Goal: Information Seeking & Learning: Understand process/instructions

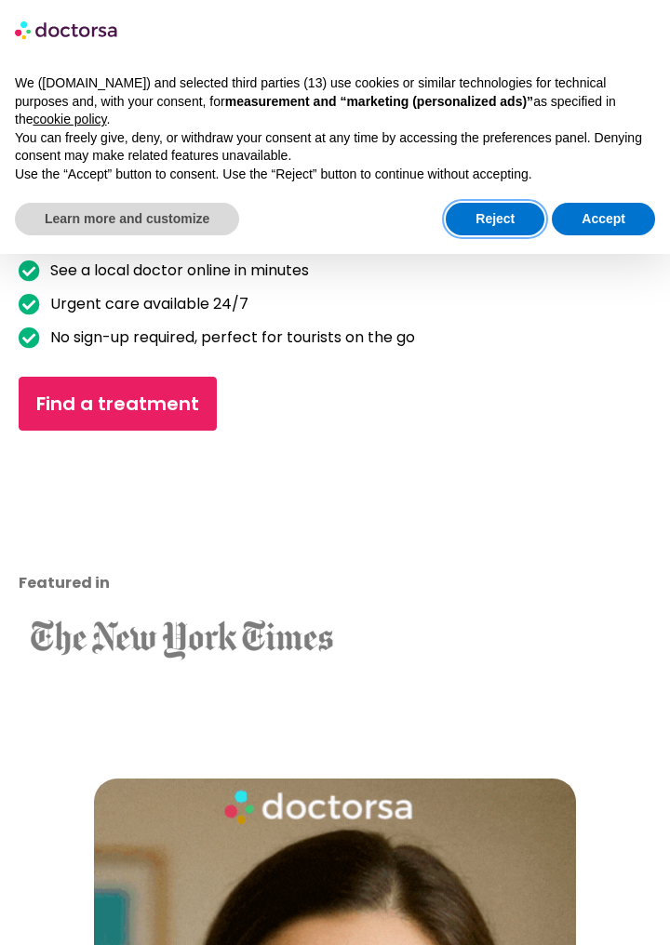
click at [484, 203] on button "Reject" at bounding box center [495, 219] width 99 height 33
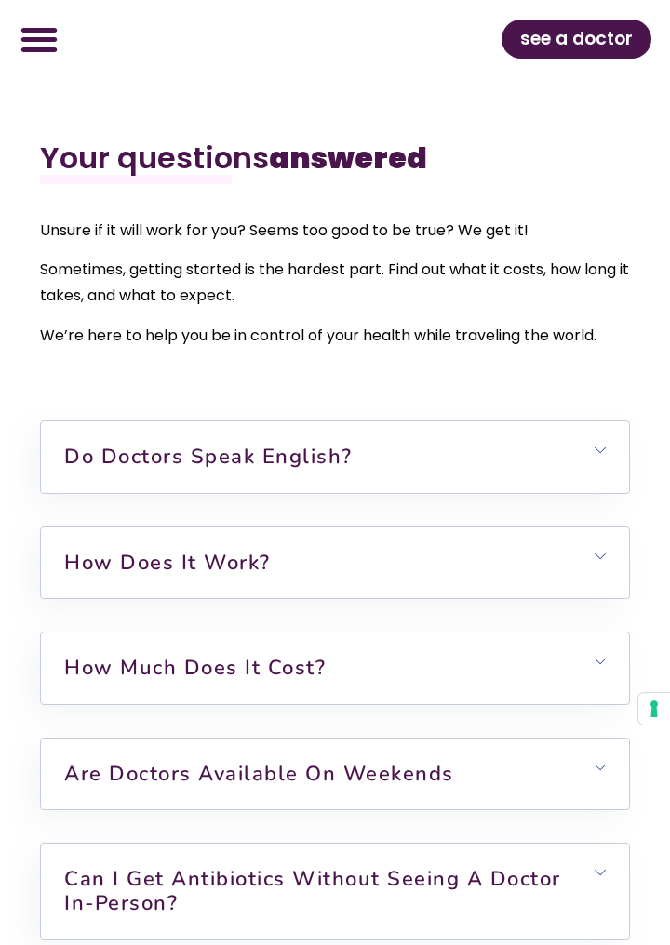
scroll to position [7665, 0]
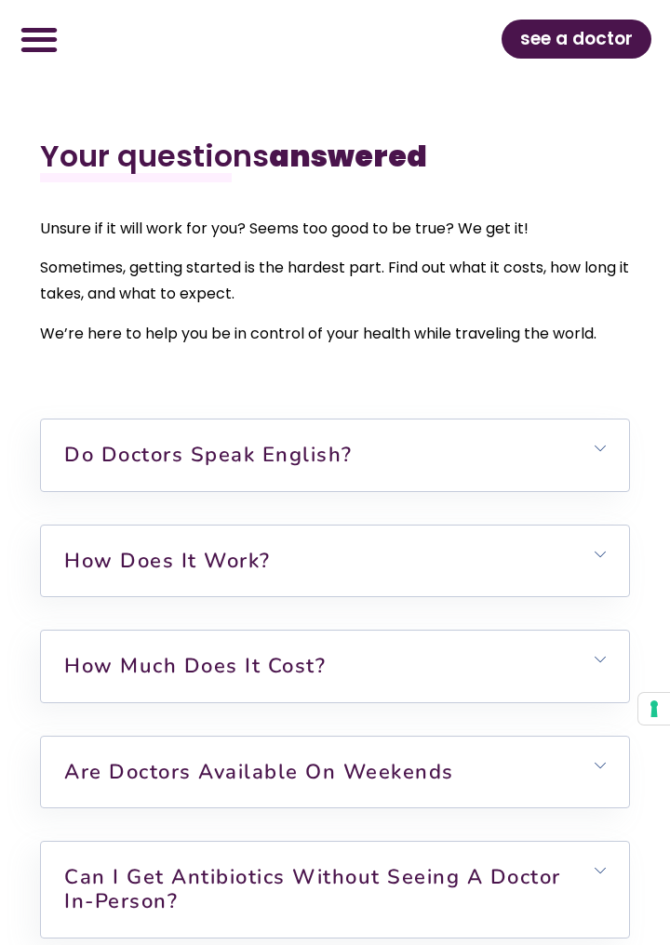
click at [114, 575] on link "How does it work?" at bounding box center [167, 561] width 206 height 28
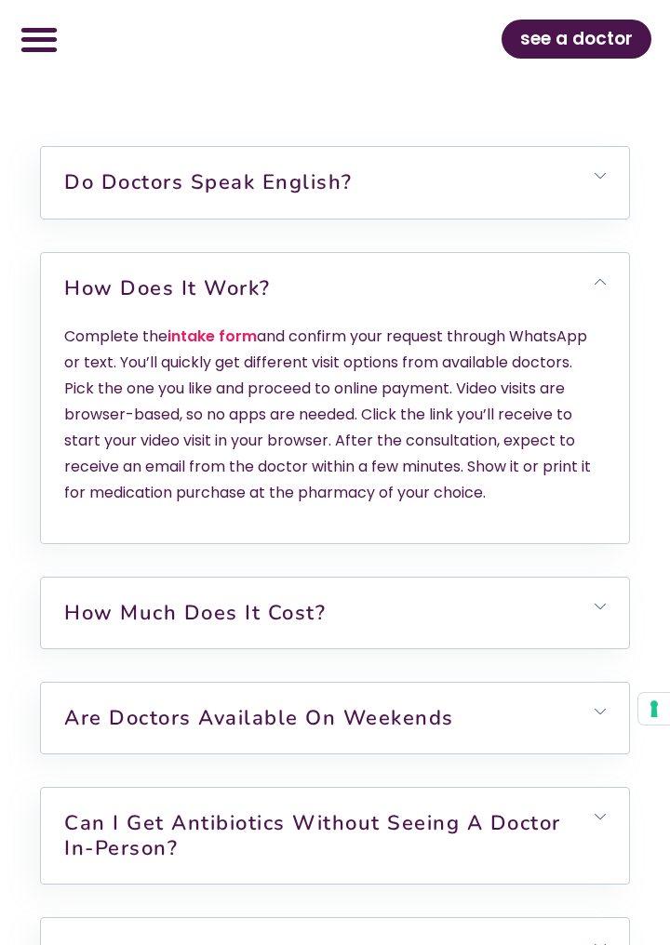
scroll to position [7938, 0]
click at [141, 626] on link "How much does it cost?" at bounding box center [194, 612] width 261 height 28
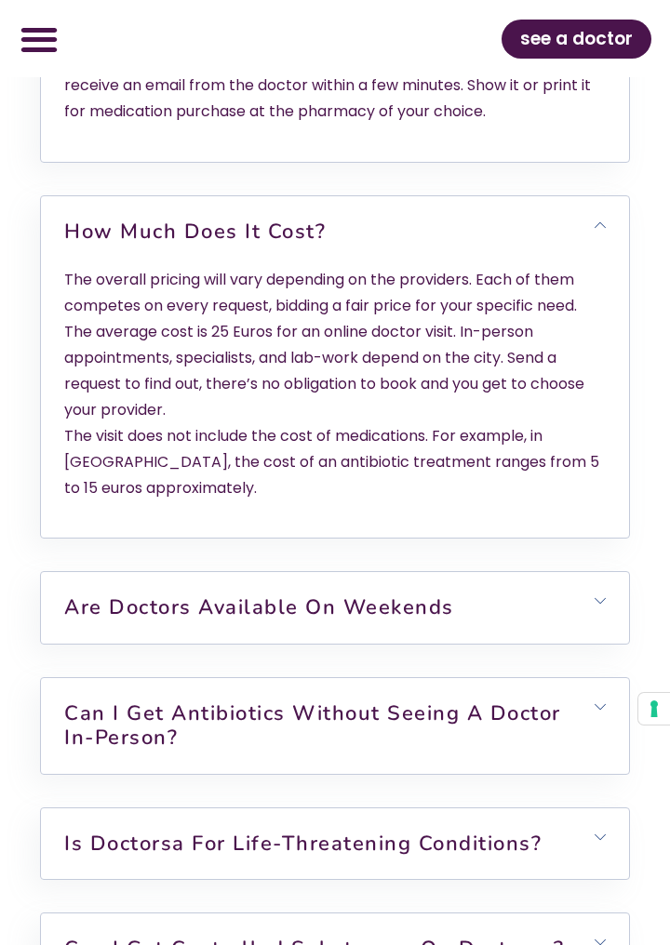
scroll to position [8318, 0]
click at [115, 621] on link "Are doctors available on weekends" at bounding box center [259, 607] width 390 height 28
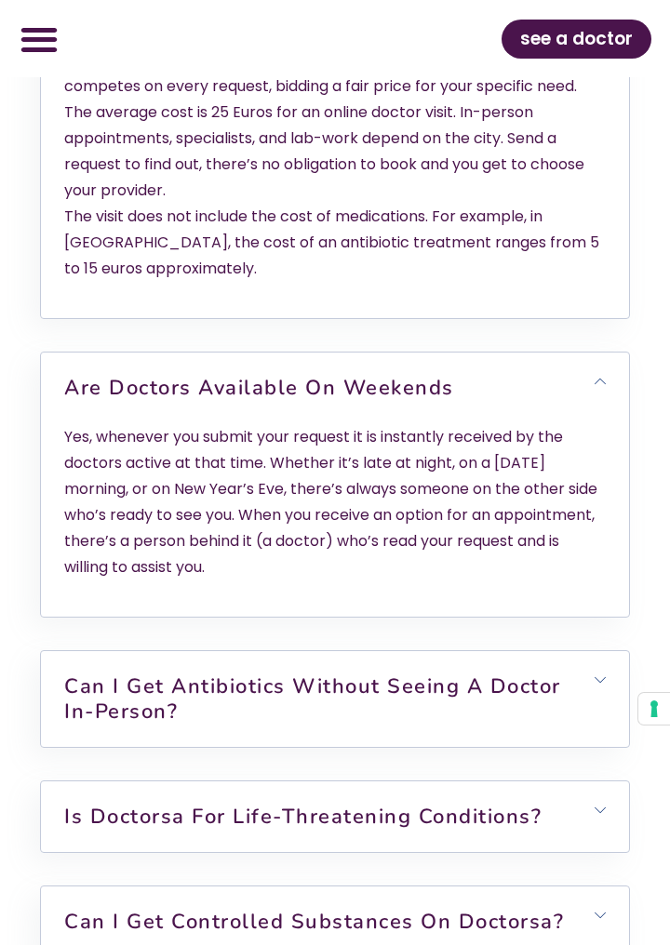
scroll to position [8542, 0]
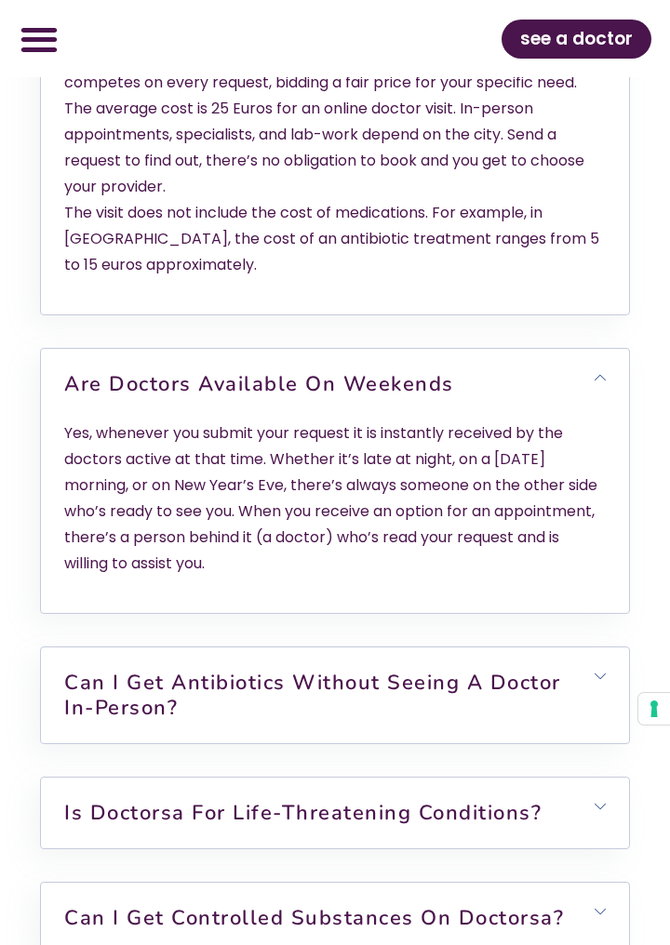
click at [109, 721] on link "Can I get antibiotics without seeing a doctor in-person?" at bounding box center [312, 695] width 497 height 52
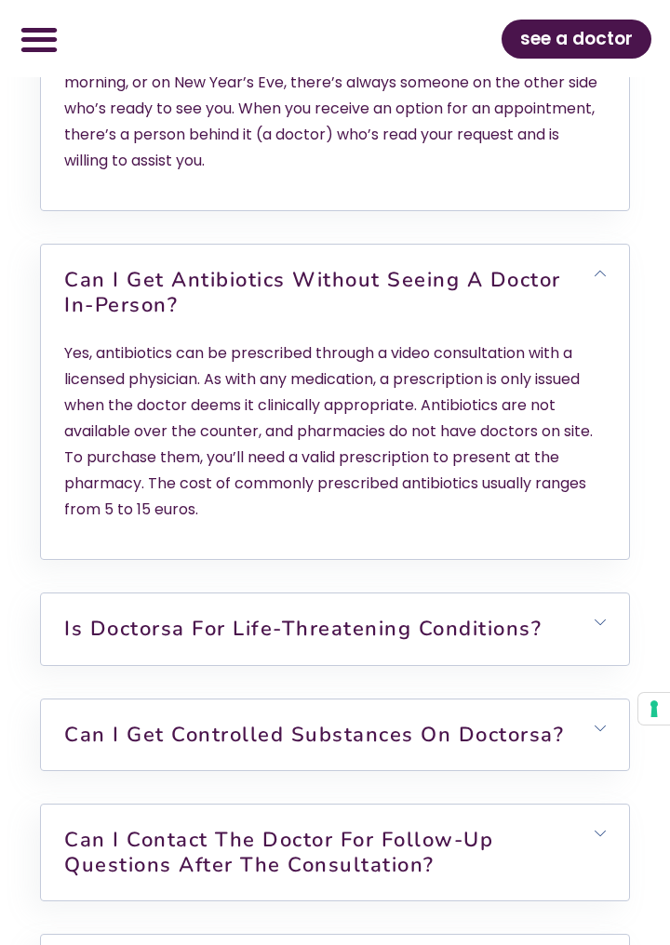
scroll to position [8949, 0]
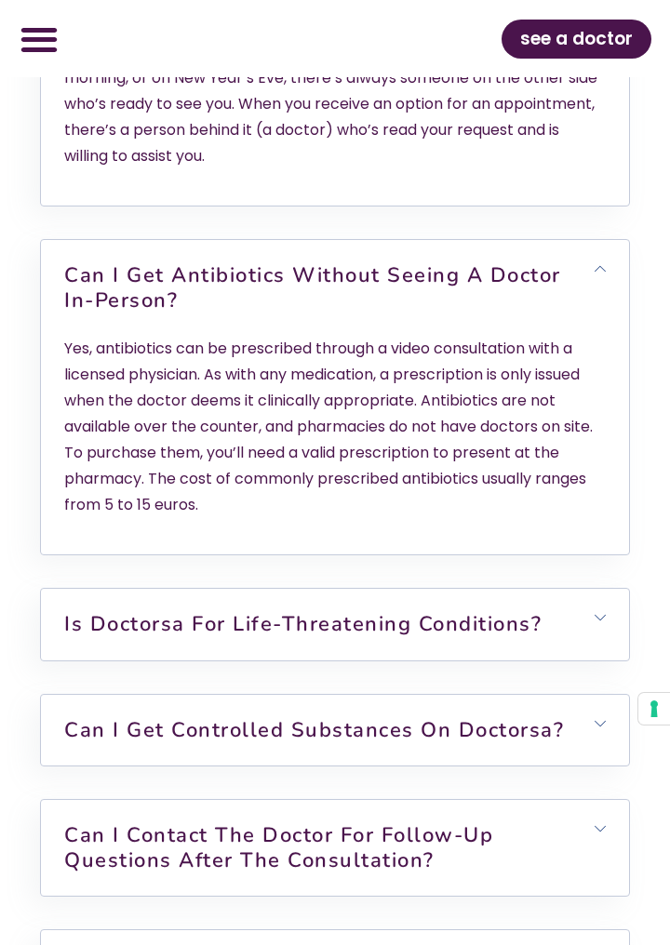
click at [127, 638] on link "Is Doctorsa for Life-Threatening Conditions?" at bounding box center [302, 624] width 477 height 28
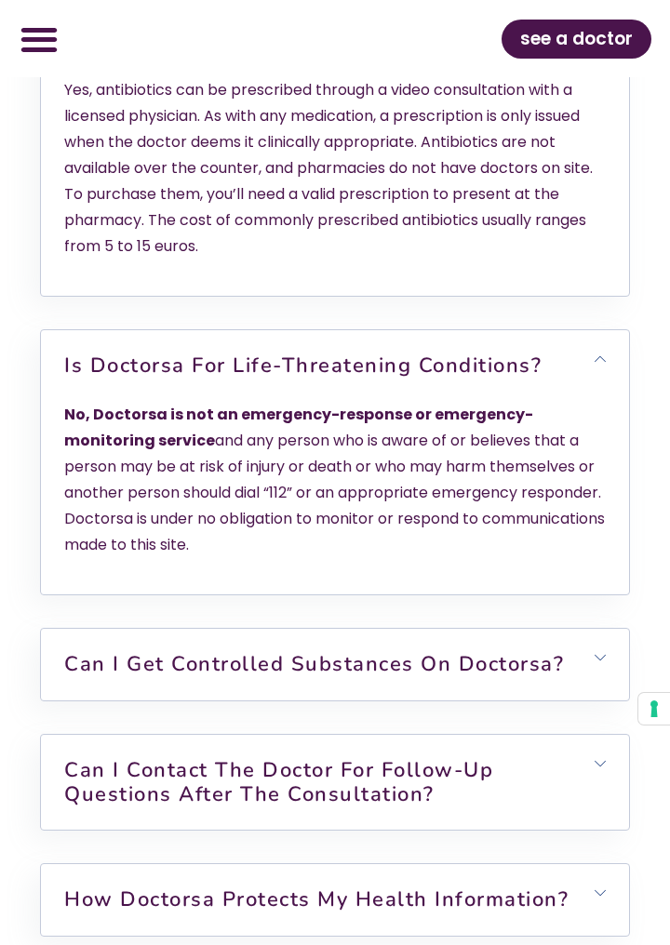
scroll to position [9219, 0]
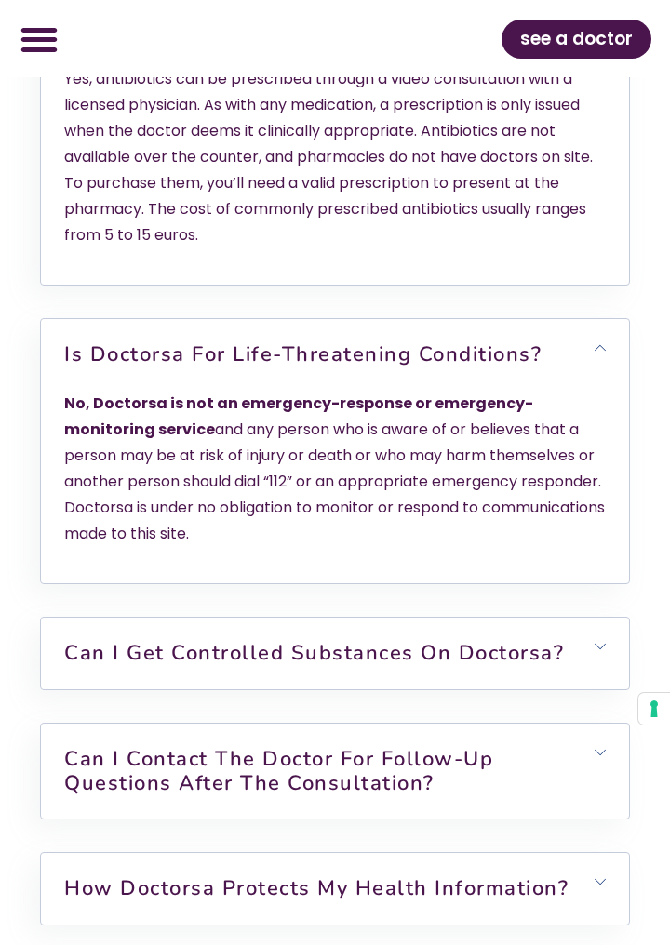
click at [140, 667] on link "Can I get controlled substances on Doctorsa?" at bounding box center [313, 653] width 499 height 28
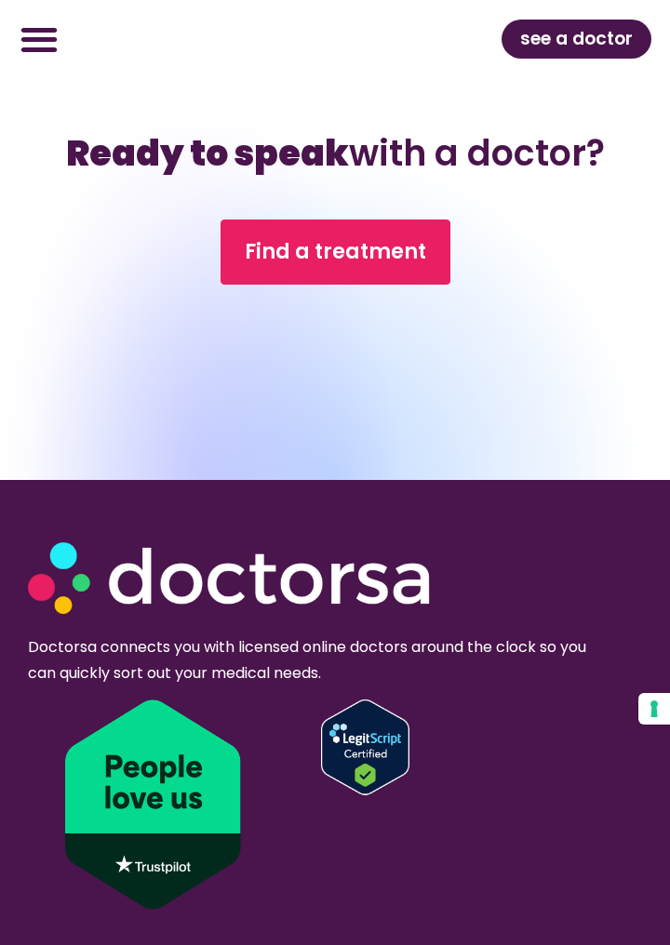
scroll to position [10713, 0]
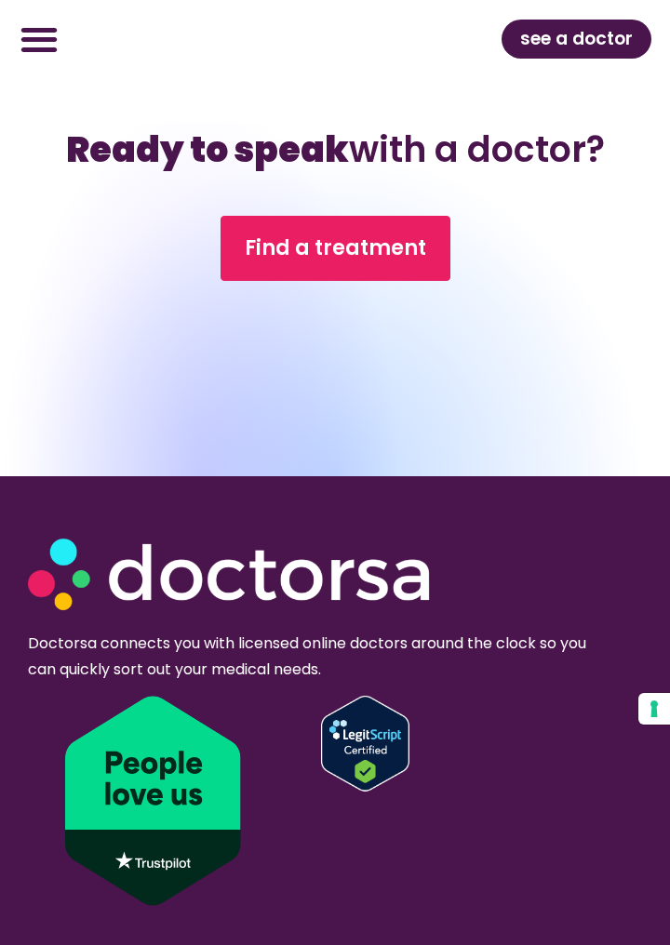
click at [312, 263] on span "Find a treatment" at bounding box center [335, 248] width 181 height 30
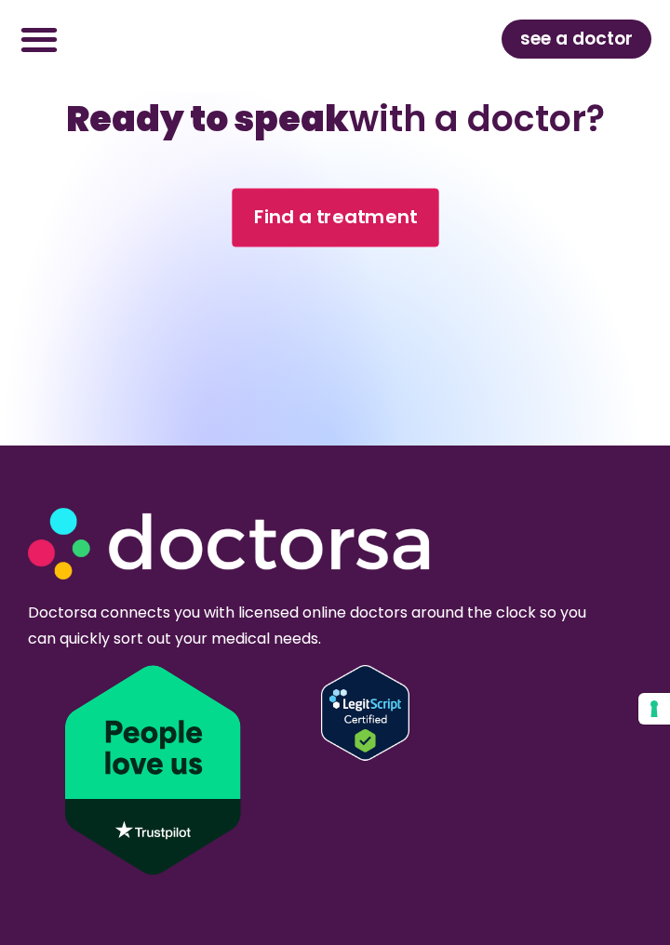
scroll to position [10788, 0]
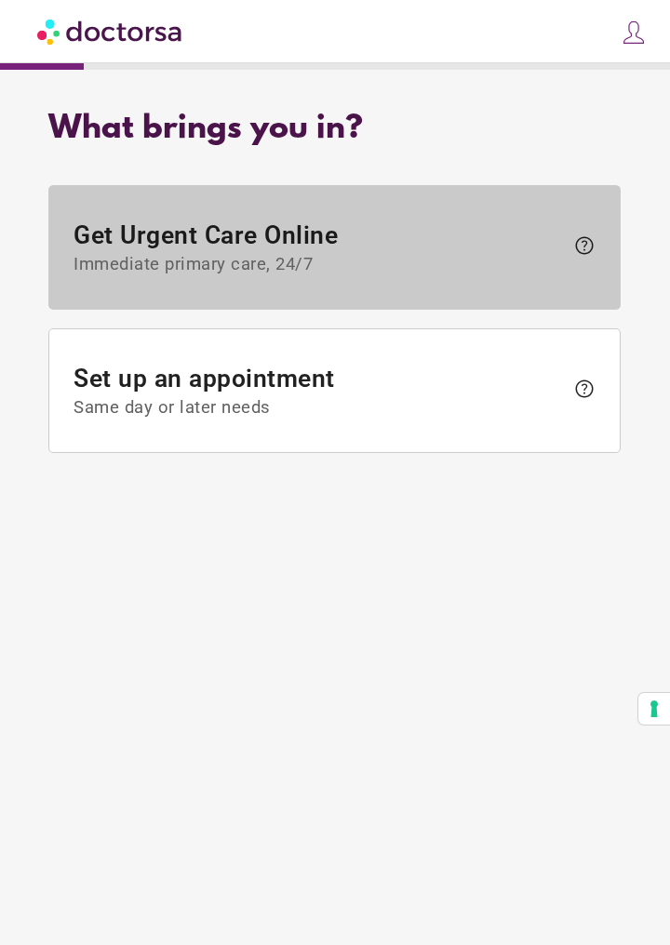
click at [584, 246] on span "help" at bounding box center [584, 245] width 22 height 22
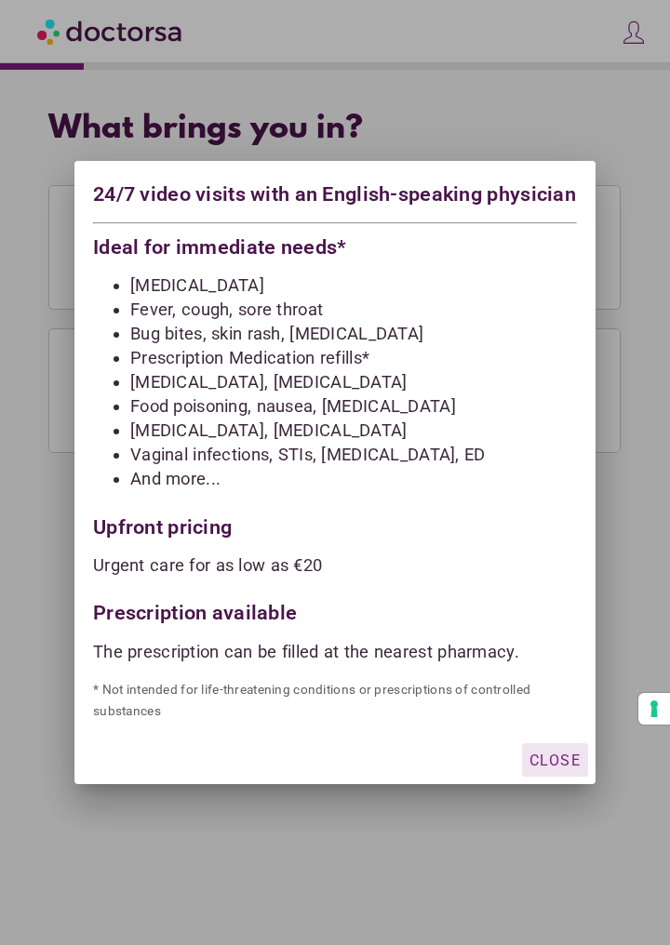
click at [561, 768] on span "Close" at bounding box center [554, 760] width 51 height 18
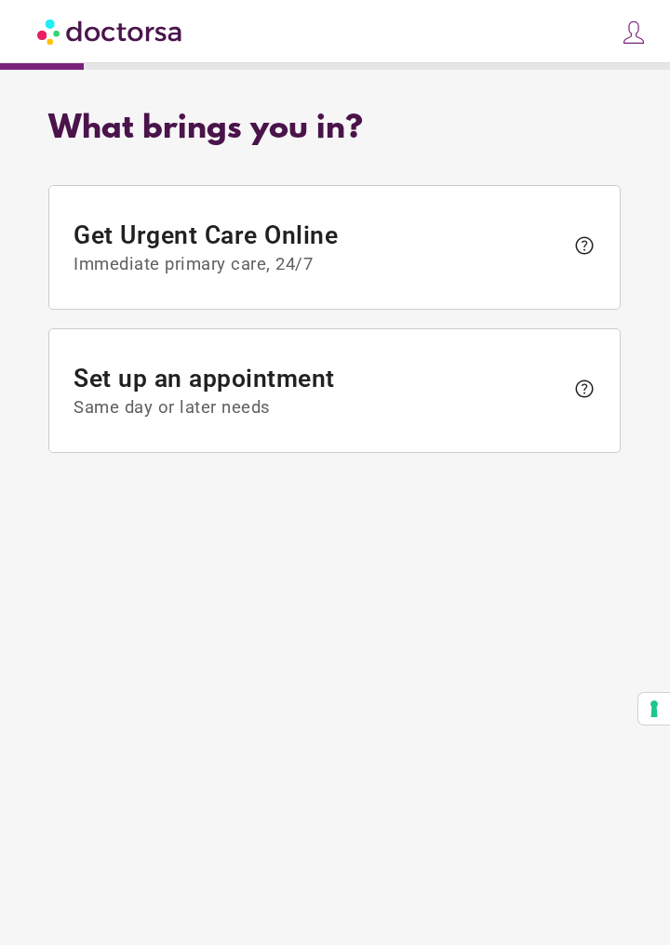
click at [583, 395] on span "help" at bounding box center [584, 389] width 22 height 22
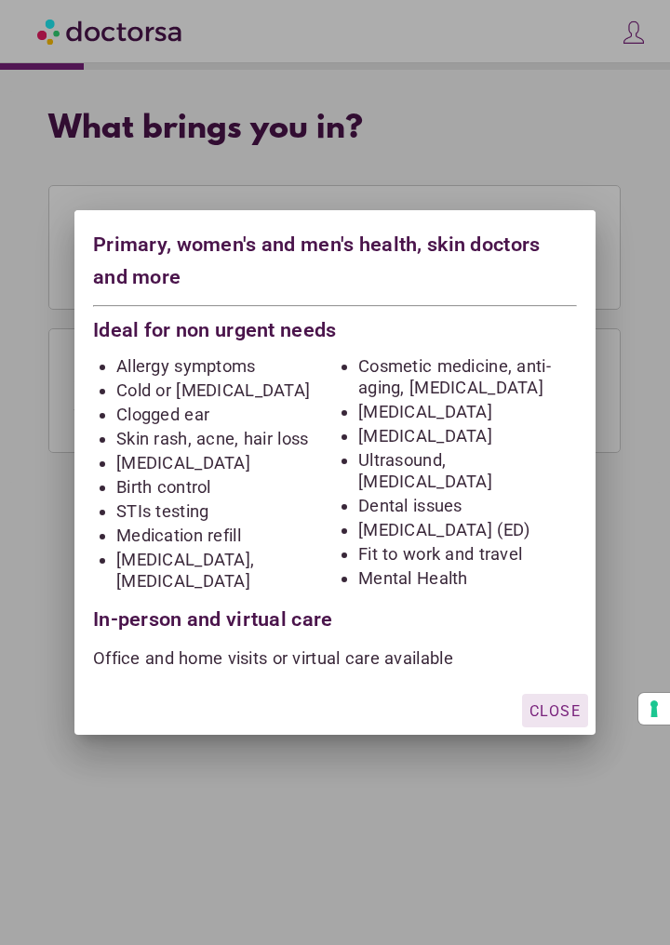
click at [556, 699] on div "button" at bounding box center [555, 710] width 66 height 33
